Goal: Task Accomplishment & Management: Manage account settings

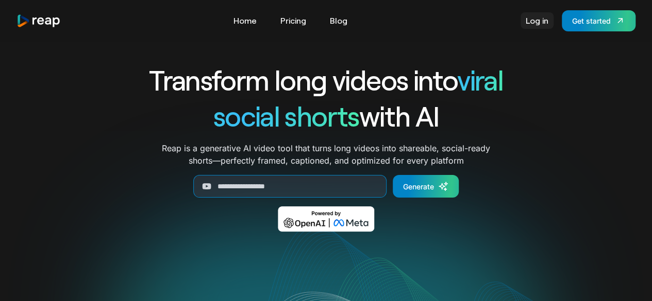
click at [537, 22] on link "Log in" at bounding box center [536, 20] width 33 height 16
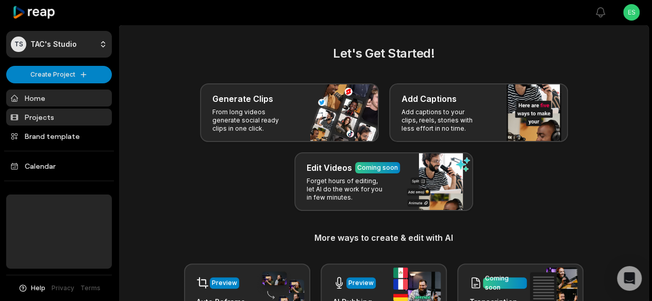
click at [53, 115] on link "Projects" at bounding box center [59, 117] width 106 height 17
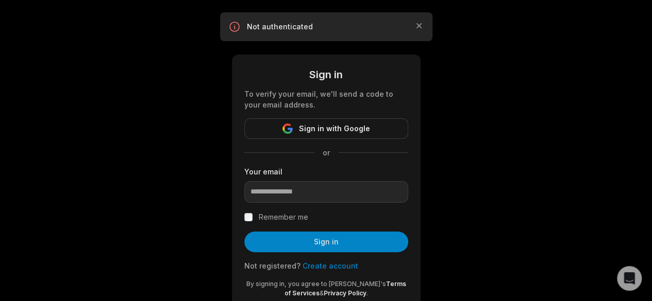
click at [244, 203] on div at bounding box center [244, 203] width 0 height 0
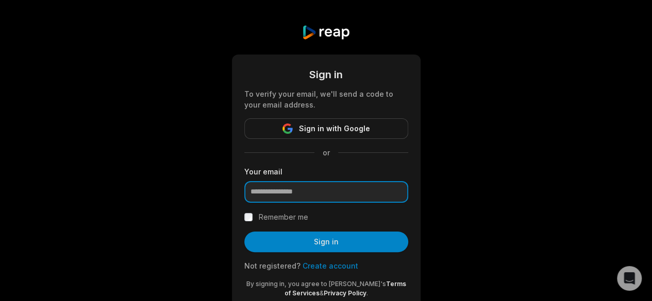
click at [297, 190] on input "email" at bounding box center [326, 192] width 164 height 22
click at [244, 203] on div at bounding box center [244, 203] width 0 height 0
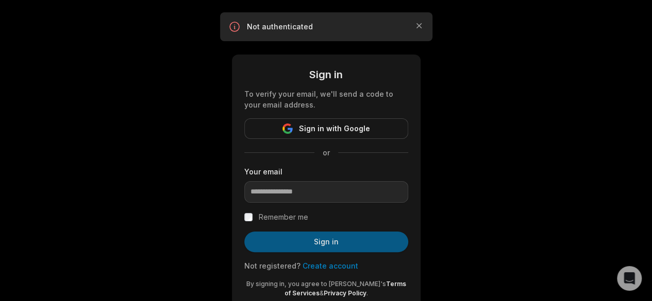
click at [276, 245] on button "Sign in" at bounding box center [326, 242] width 164 height 21
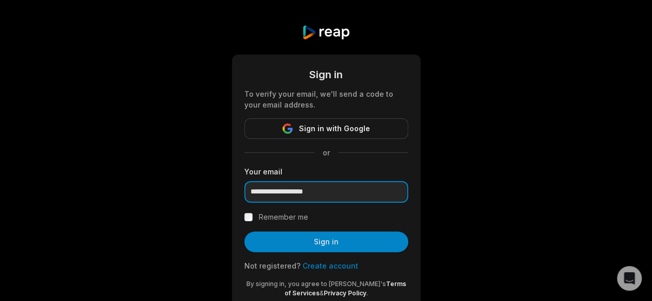
type input "**********"
click at [244, 232] on button "Sign in" at bounding box center [326, 242] width 164 height 21
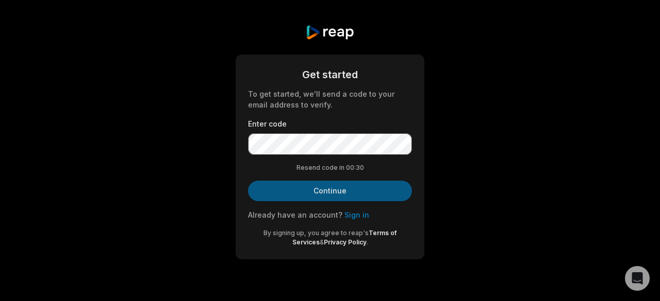
click at [332, 189] on button "Continue" at bounding box center [330, 191] width 164 height 21
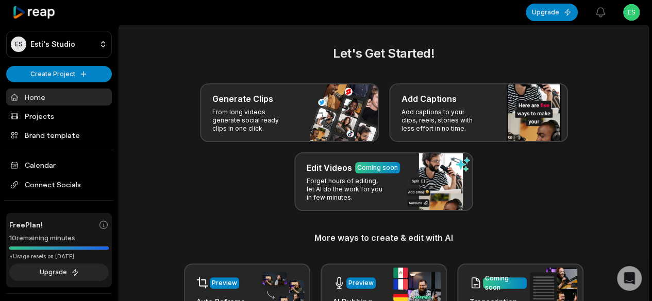
click at [50, 97] on link "Home" at bounding box center [59, 97] width 106 height 17
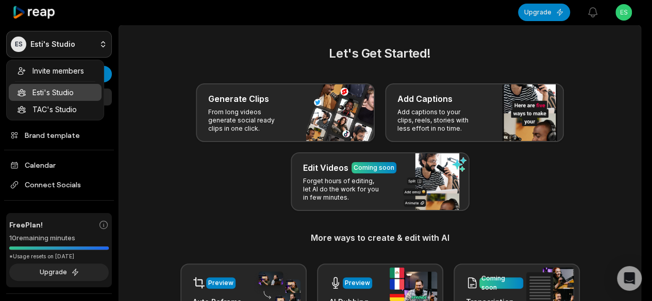
click at [65, 49] on html "ES Esti's Studio Create Project Home Projects Brand template Calendar Connect S…" at bounding box center [326, 150] width 652 height 301
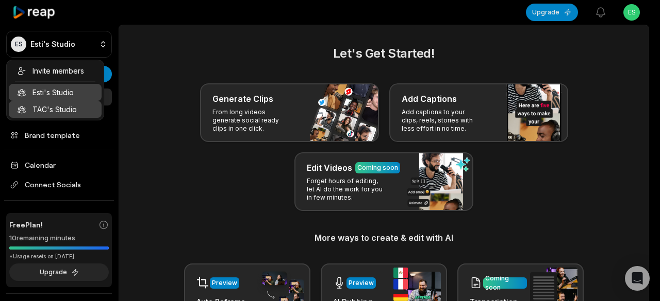
click at [60, 114] on div "TAC's Studio" at bounding box center [55, 109] width 93 height 17
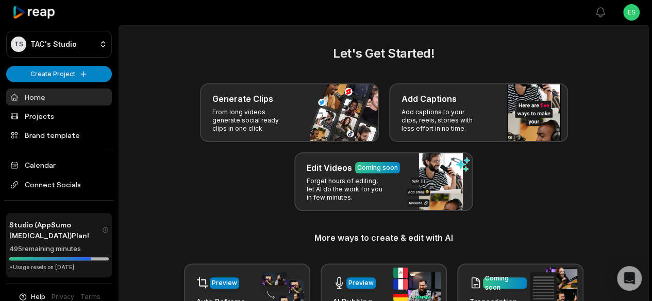
click at [63, 99] on link "Home" at bounding box center [59, 97] width 106 height 17
click at [59, 120] on link "Projects" at bounding box center [59, 116] width 106 height 17
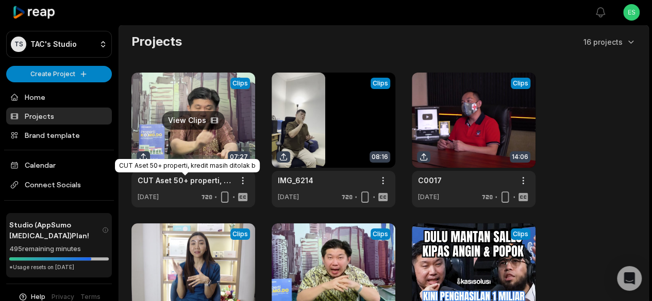
click at [193, 181] on link "CUT Aset 50+ properti, kredit masih ditolak b" at bounding box center [185, 180] width 95 height 11
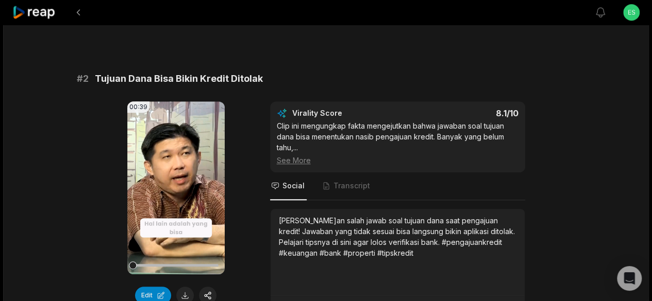
scroll to position [361, 0]
